Goal: Information Seeking & Learning: Learn about a topic

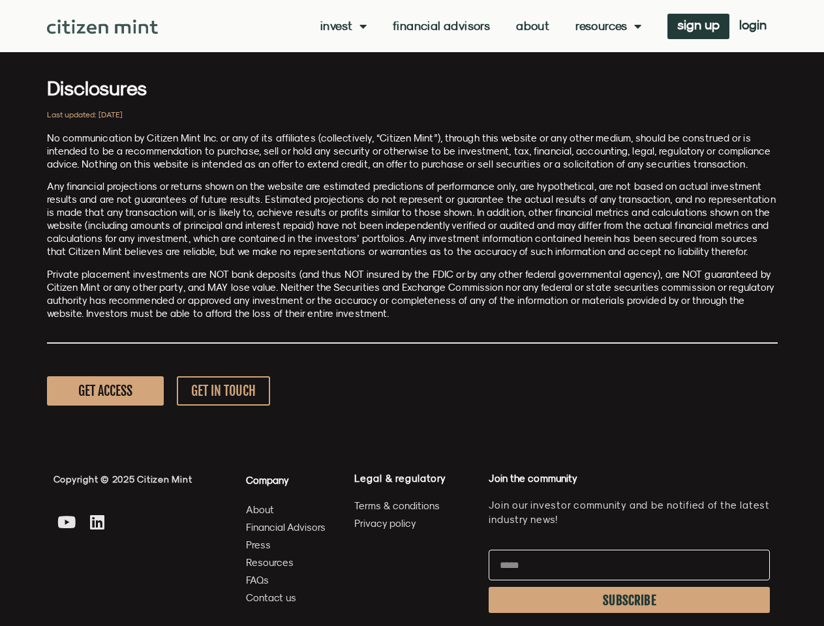
click at [411, 313] on p "Private placement investments are NOT bank deposits (and thus NOT insured by th…" at bounding box center [412, 294] width 730 height 52
click at [342, 26] on link "Invest" at bounding box center [343, 26] width 46 height 13
click at [606, 26] on link "Resources" at bounding box center [608, 26] width 66 height 13
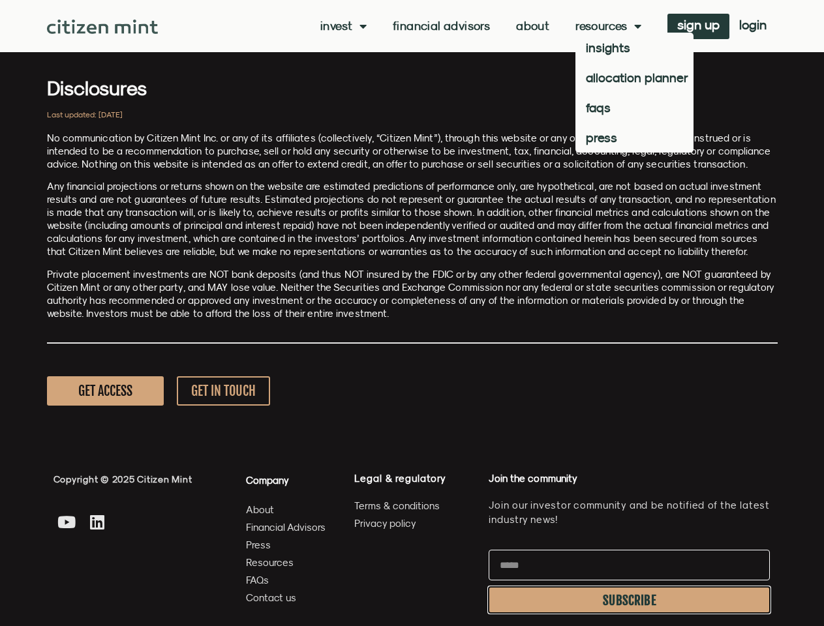
click at [629, 600] on span "SUBSCRIBE" at bounding box center [628, 600] width 53 height 10
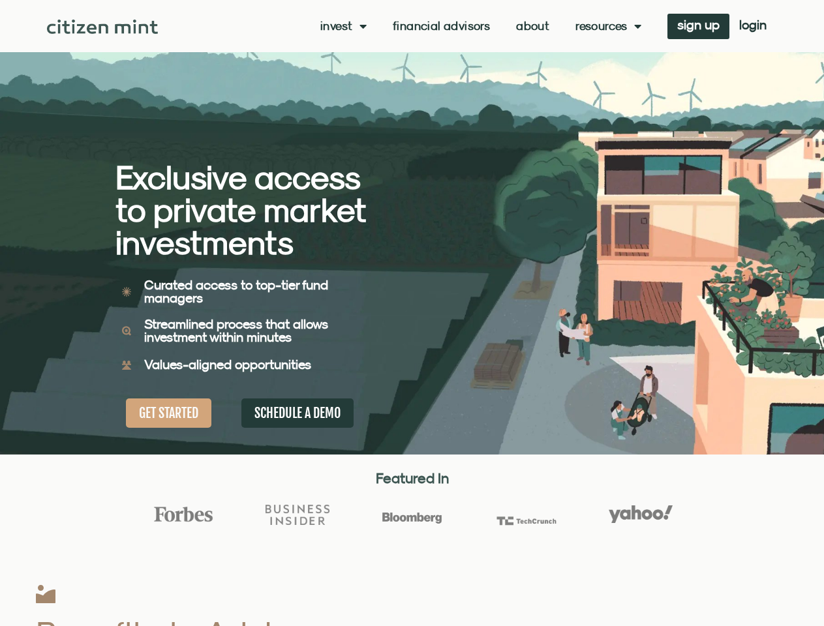
click at [411, 313] on div "Exclusive access to private market investments Exclusive access to private mark…" at bounding box center [263, 227] width 297 height 454
click at [342, 26] on link "Invest" at bounding box center [343, 26] width 46 height 13
click at [606, 26] on link "Resources" at bounding box center [608, 26] width 66 height 13
